Goal: Navigation & Orientation: Find specific page/section

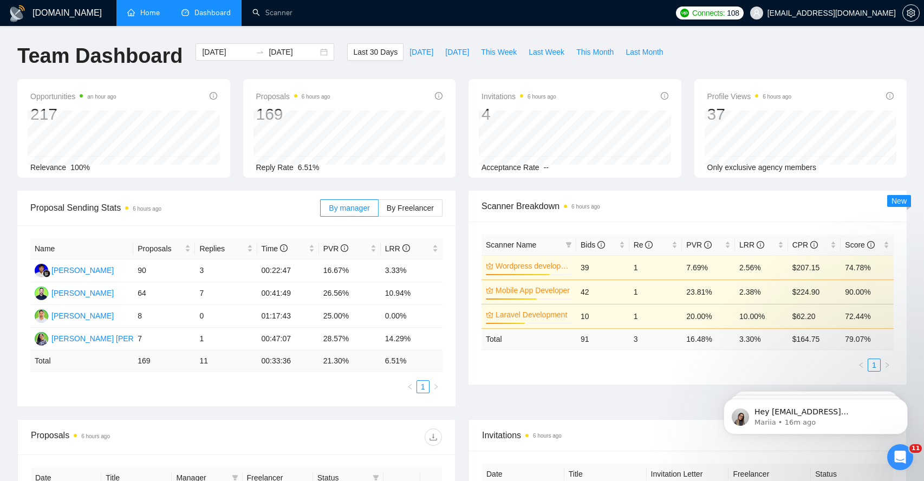
click at [158, 11] on link "Home" at bounding box center [143, 12] width 33 height 9
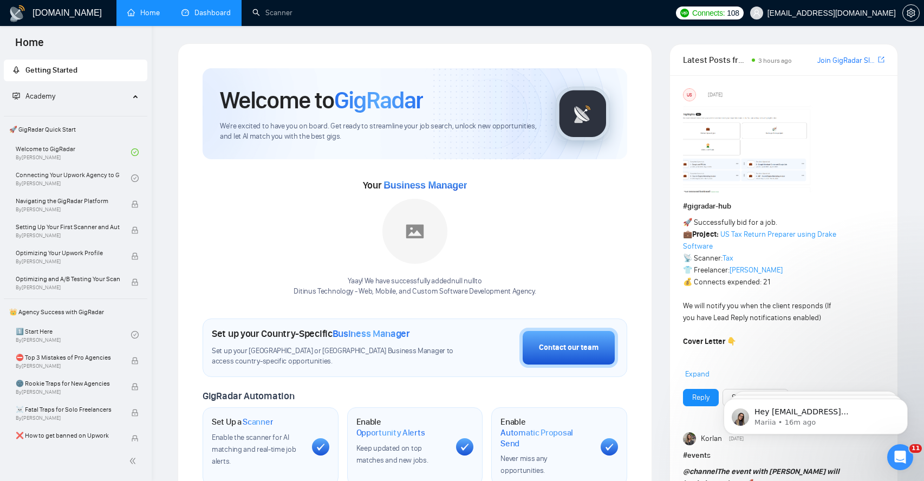
click at [198, 15] on link "Dashboard" at bounding box center [205, 12] width 49 height 9
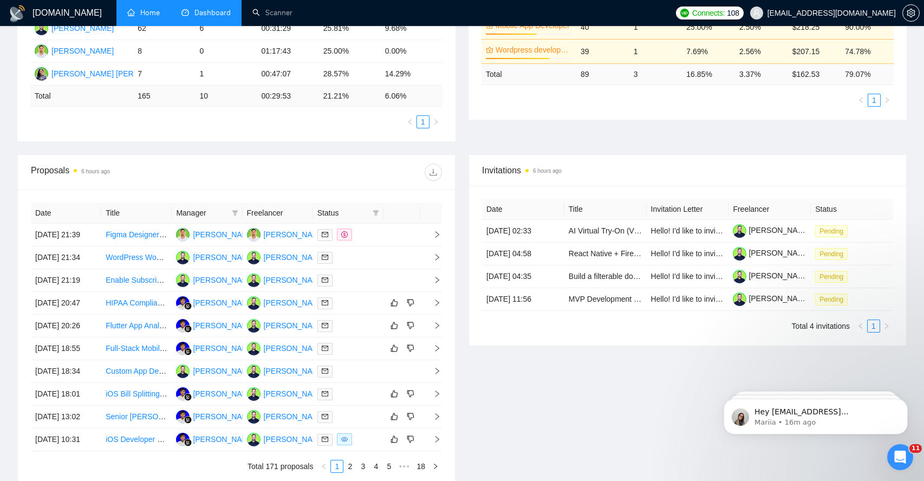
scroll to position [267, 0]
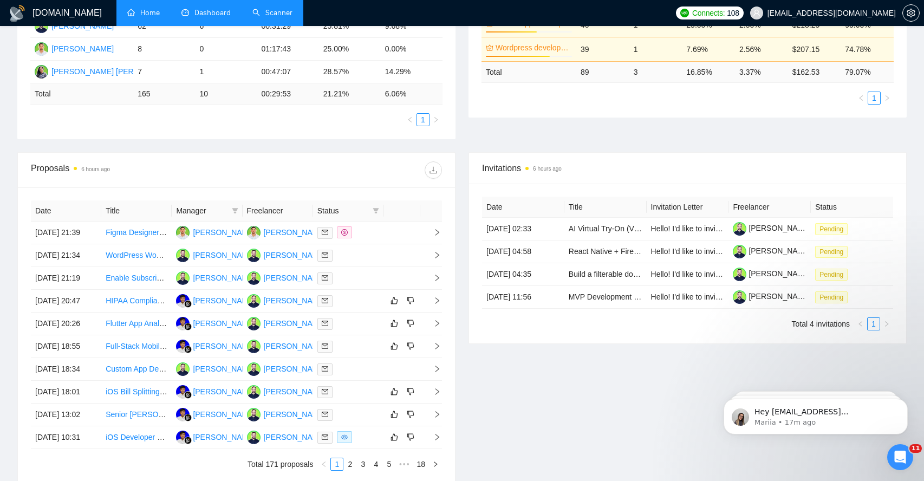
click at [280, 11] on link "Scanner" at bounding box center [272, 12] width 40 height 9
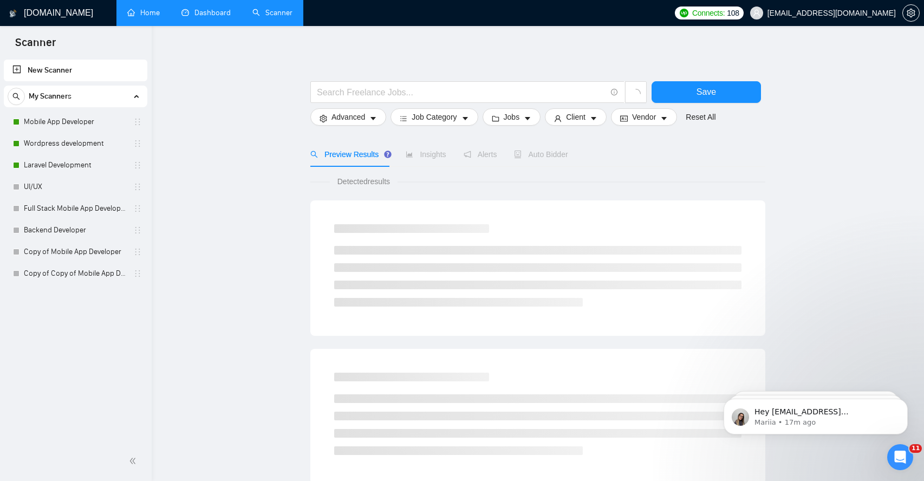
click at [218, 17] on link "Dashboard" at bounding box center [205, 12] width 49 height 9
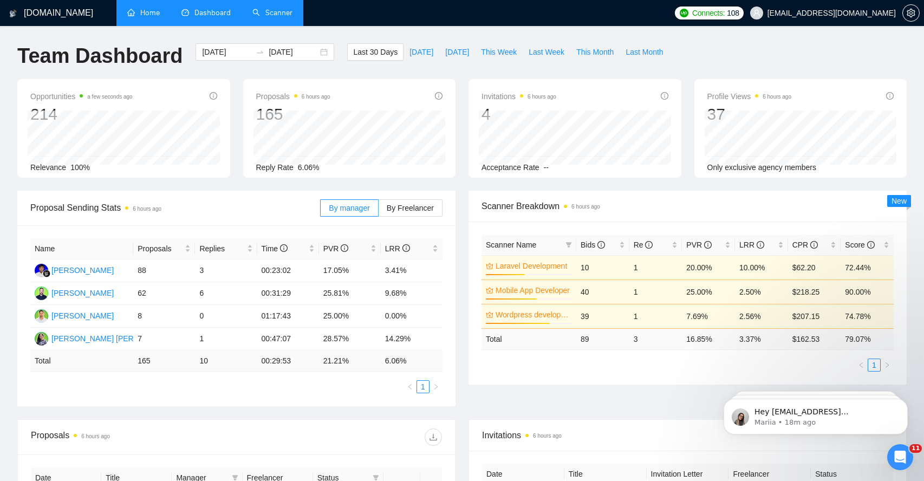
click at [283, 16] on link "Scanner" at bounding box center [272, 12] width 40 height 9
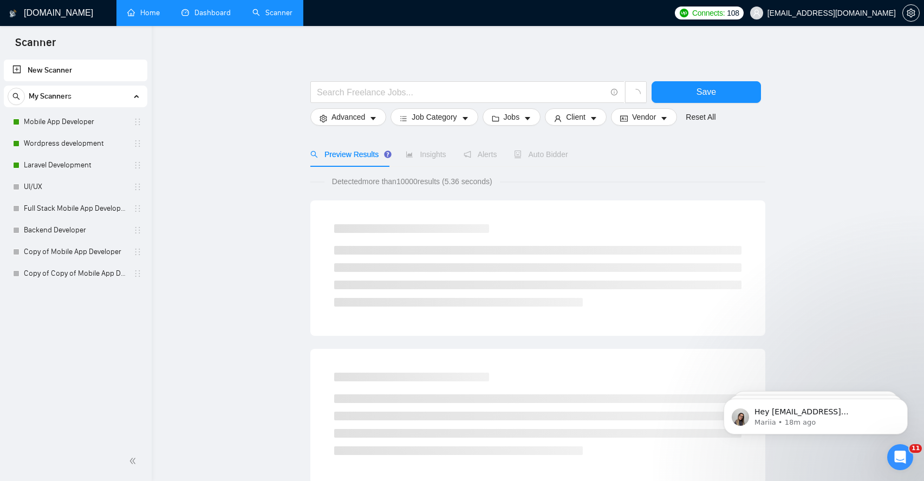
click at [213, 14] on link "Dashboard" at bounding box center [205, 12] width 49 height 9
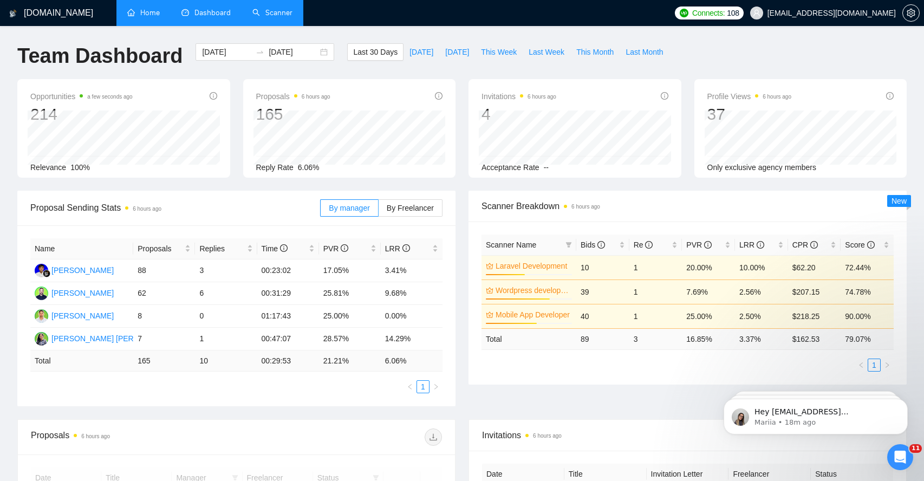
click at [150, 8] on link "Home" at bounding box center [143, 12] width 33 height 9
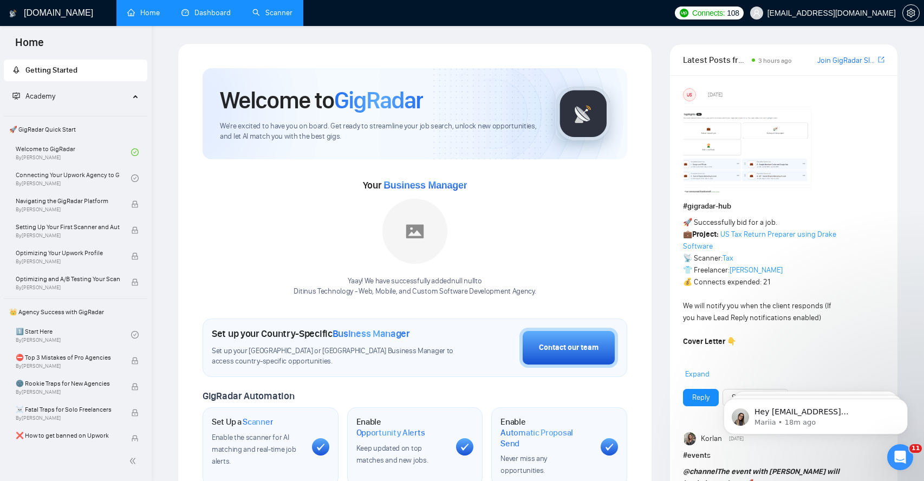
click at [213, 17] on link "Dashboard" at bounding box center [205, 12] width 49 height 9
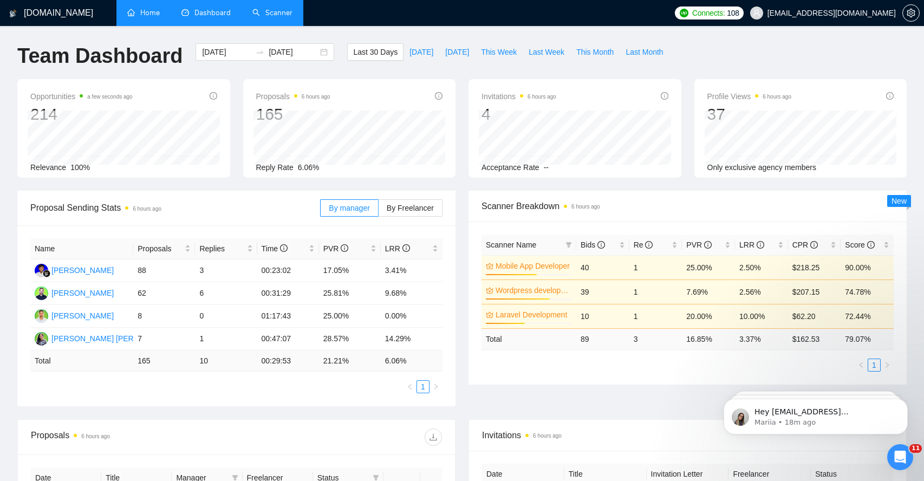
click at [276, 17] on link "Scanner" at bounding box center [272, 12] width 40 height 9
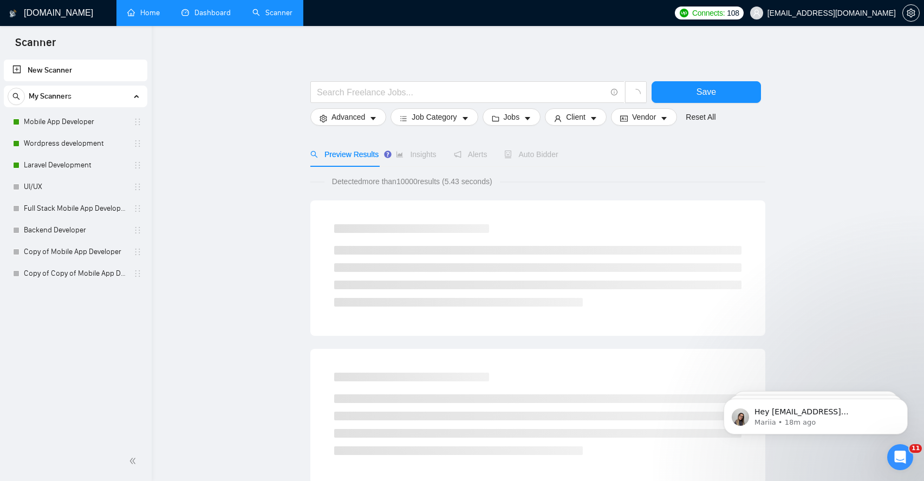
click at [222, 16] on link "Dashboard" at bounding box center [205, 12] width 49 height 9
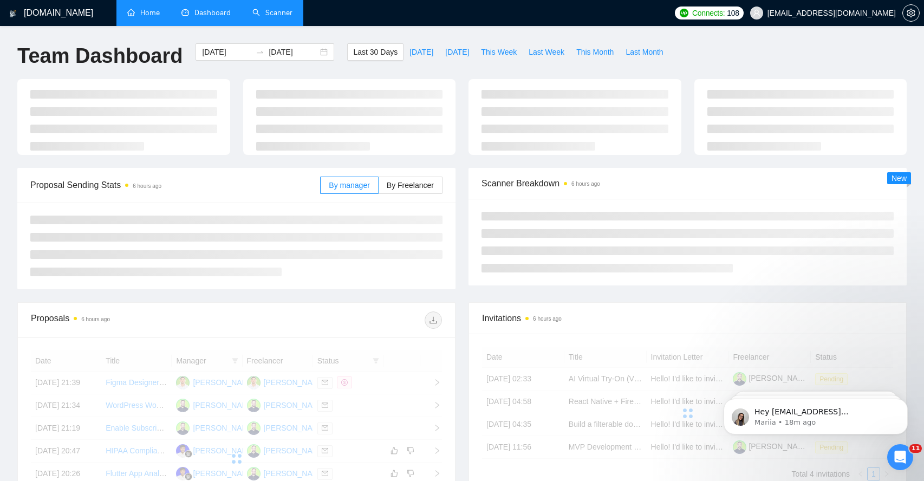
click at [285, 10] on link "Scanner" at bounding box center [272, 12] width 40 height 9
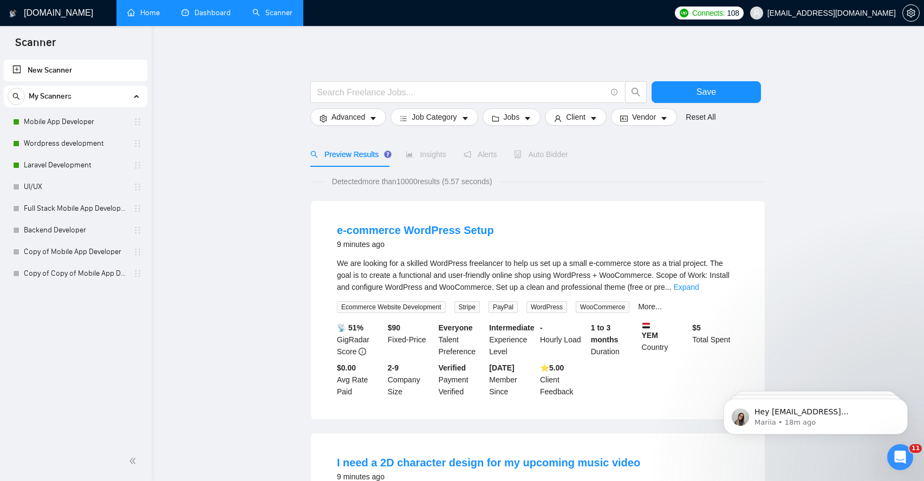
click at [209, 12] on link "Dashboard" at bounding box center [205, 12] width 49 height 9
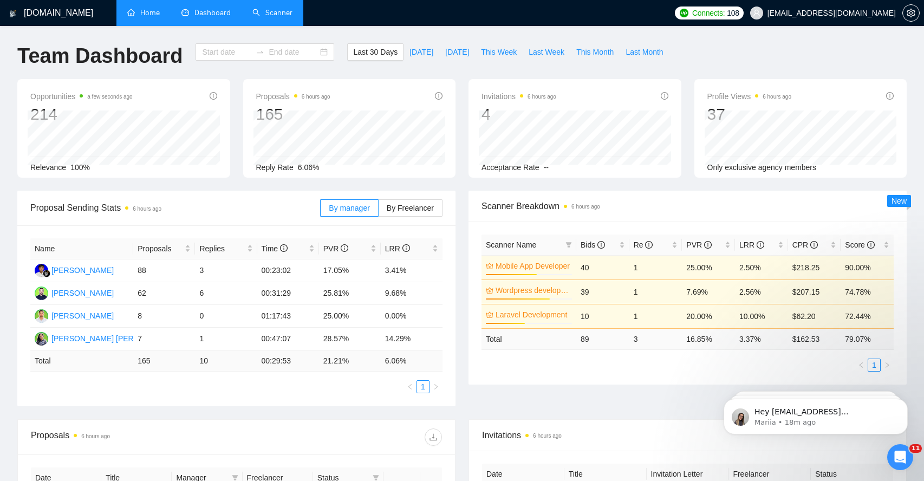
type input "[DATE]"
